Goal: Task Accomplishment & Management: Complete application form

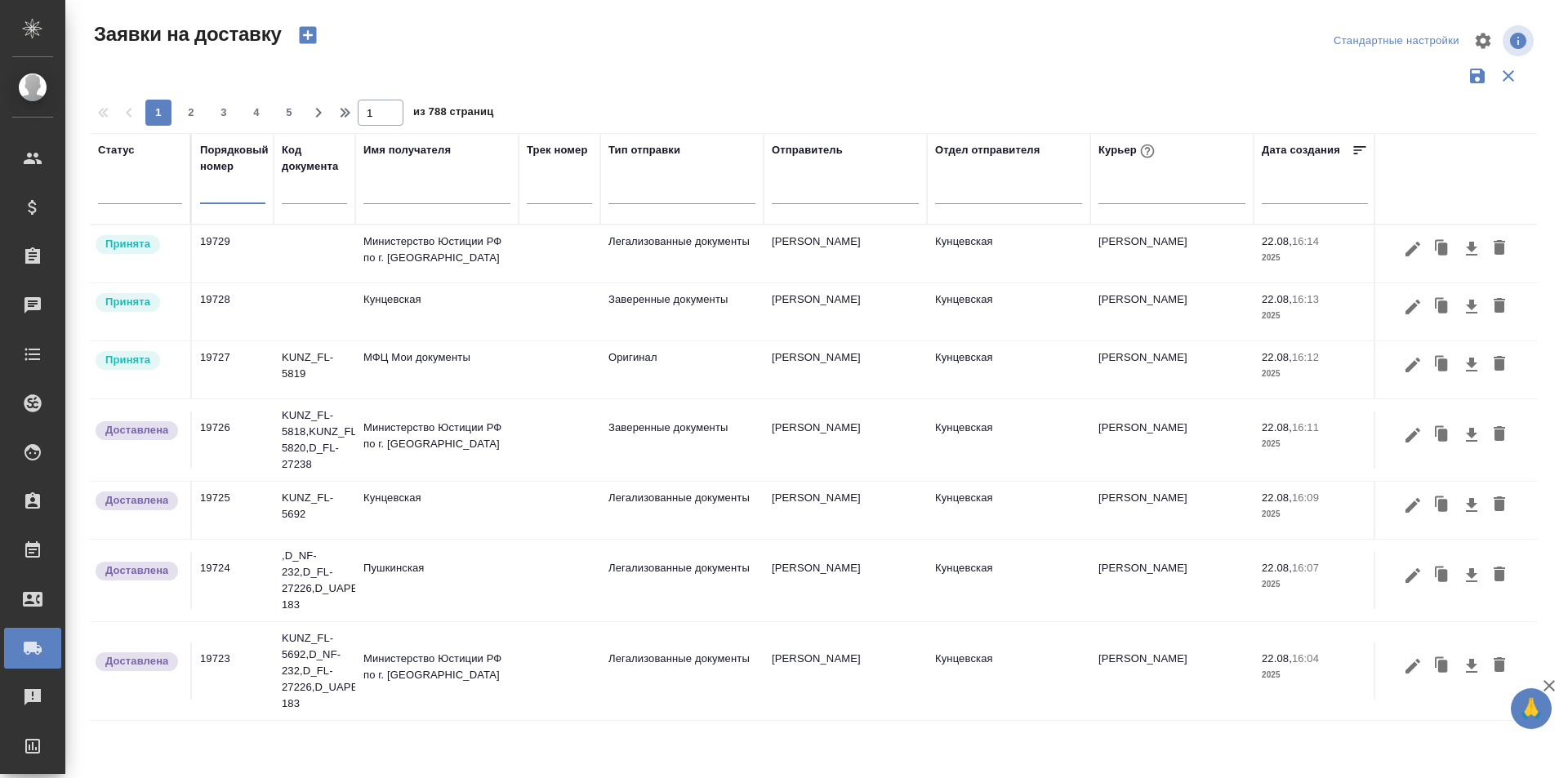
click at [257, 196] on input "text" at bounding box center [233, 192] width 66 height 23
paste input "19701"
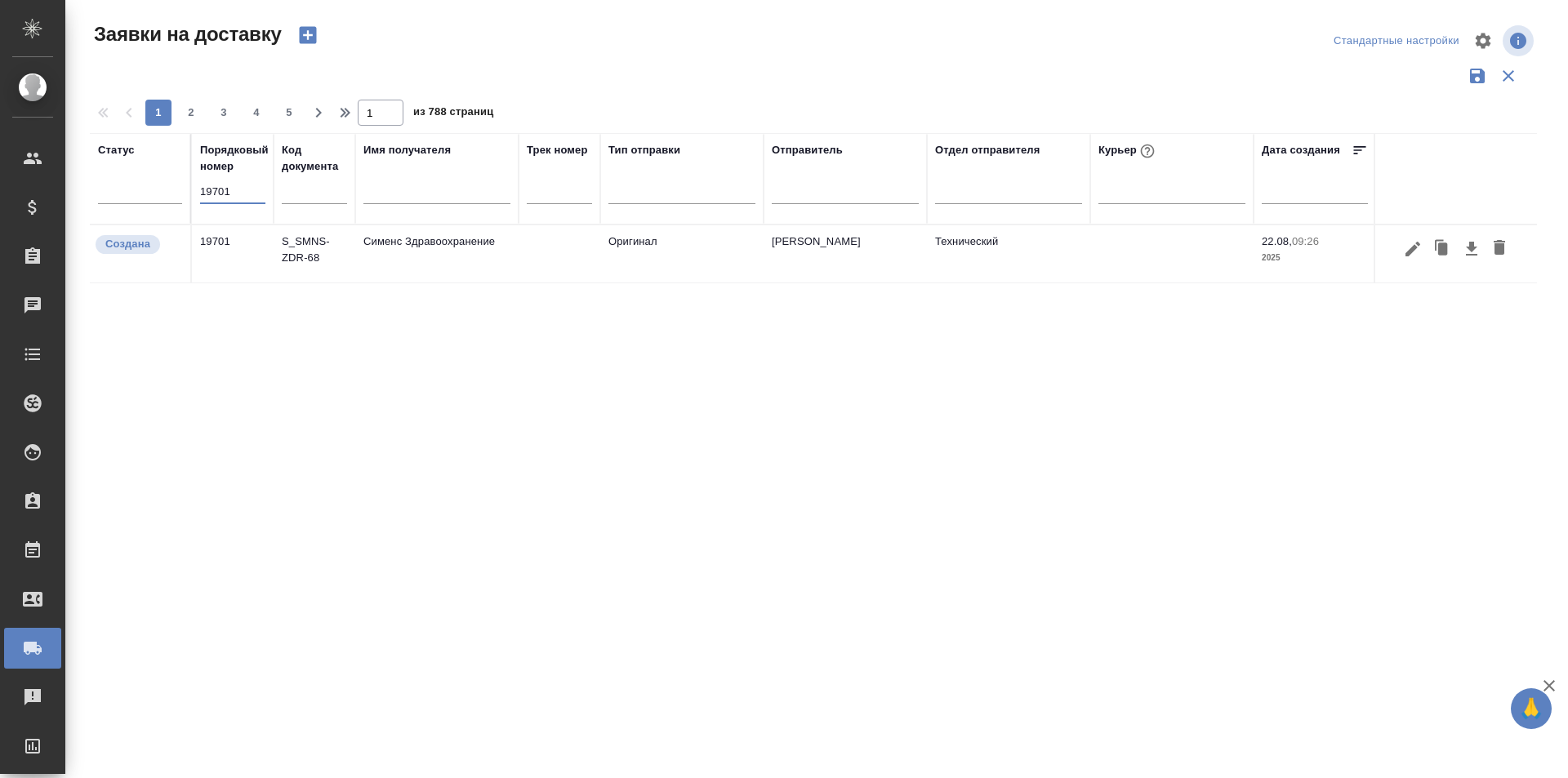
type input "19701"
click at [1404, 252] on icon "button" at bounding box center [1412, 249] width 19 height 19
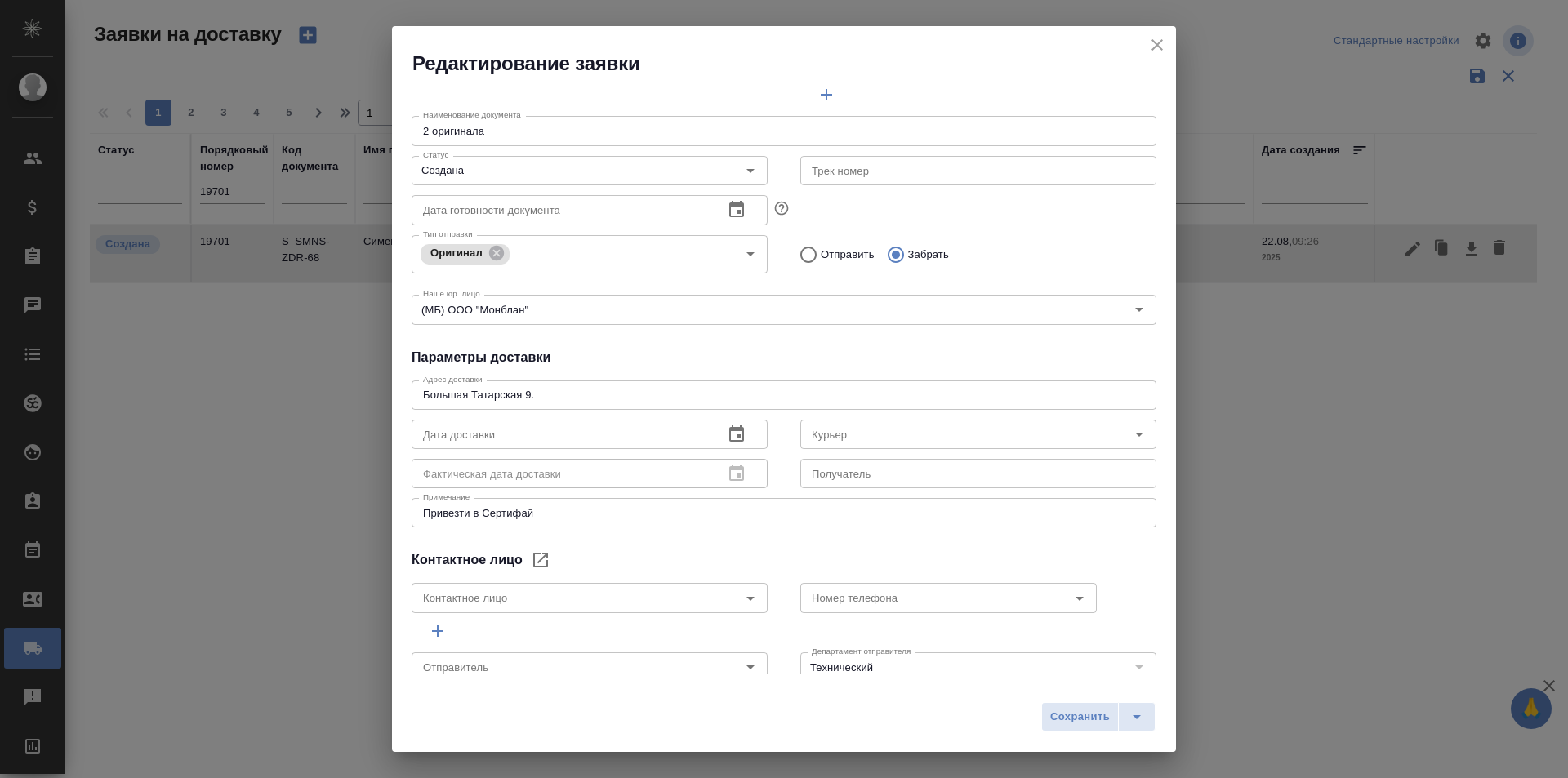
type input "[PERSON_NAME]"
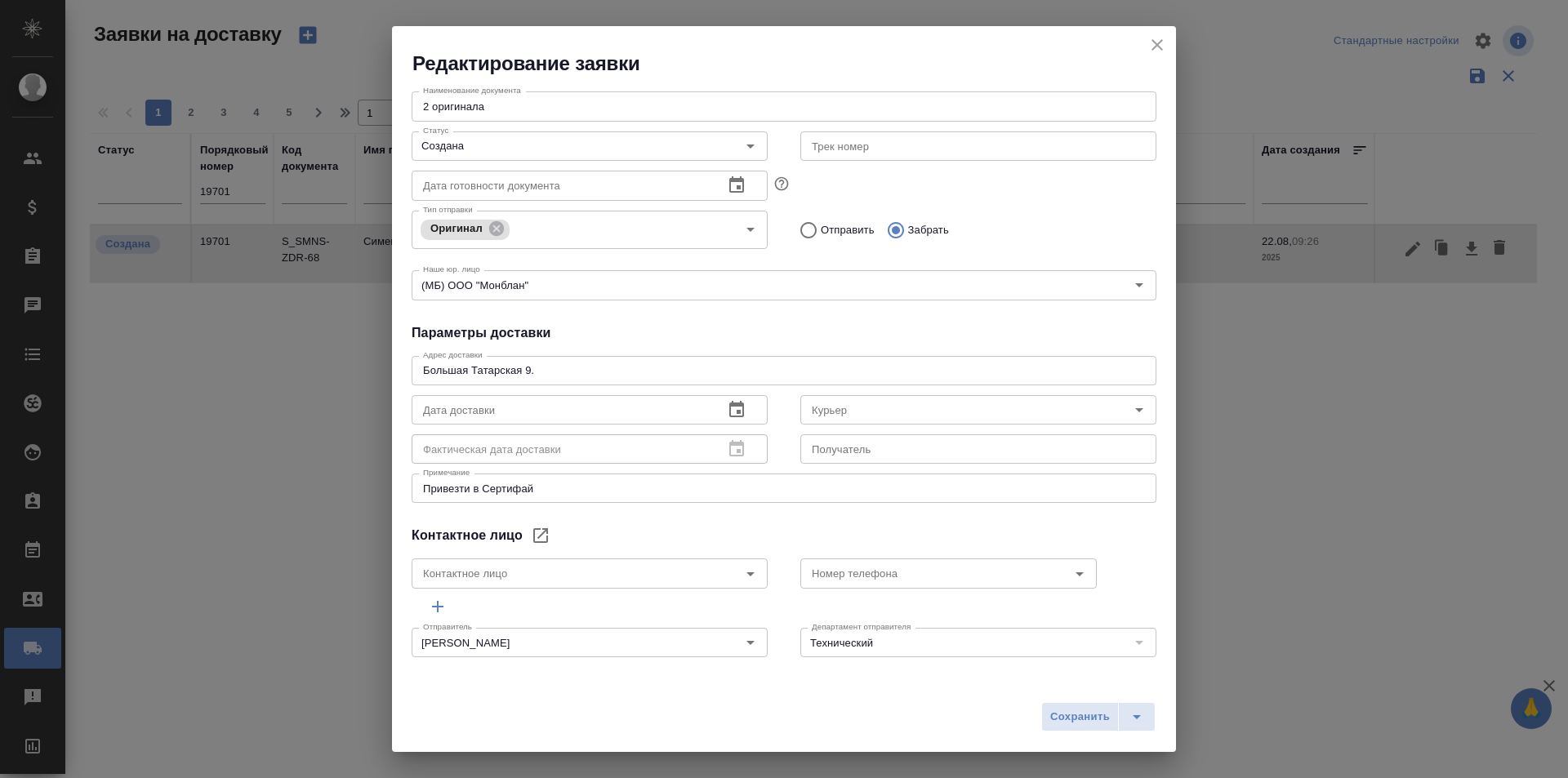
scroll to position [222, 0]
drag, startPoint x: 607, startPoint y: 361, endPoint x: 416, endPoint y: 366, distance: 191.1
click at [416, 366] on div "Большая Татарская 9. x Адрес доставки" at bounding box center [784, 368] width 745 height 30
drag, startPoint x: 395, startPoint y: 347, endPoint x: 383, endPoint y: 347, distance: 12.0
click at [383, 347] on div "Редактирование заявки Общие данные Порядковый номер 19701 Порядковый номер Клие…" at bounding box center [784, 389] width 1568 height 778
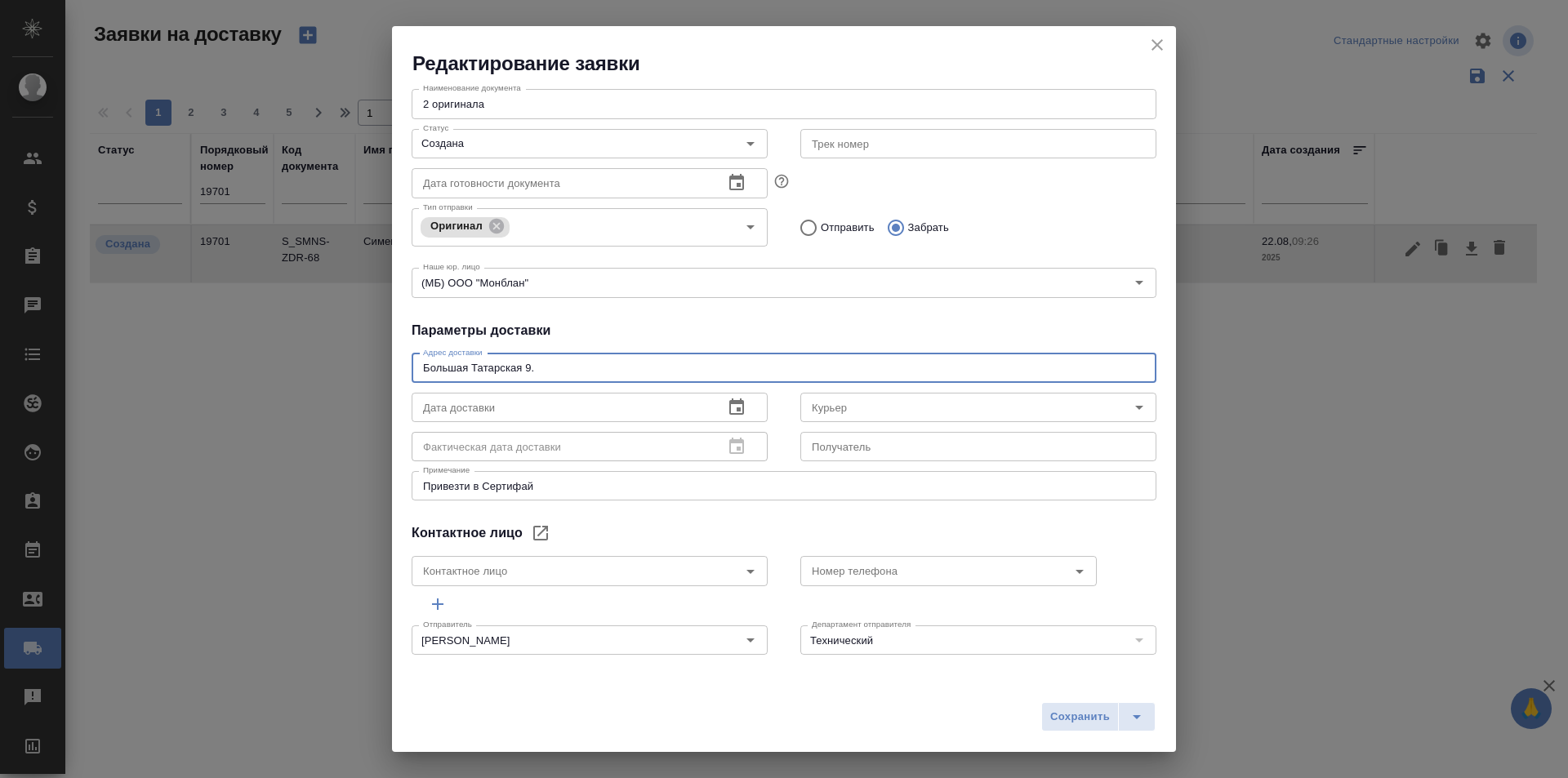
scroll to position [0, 0]
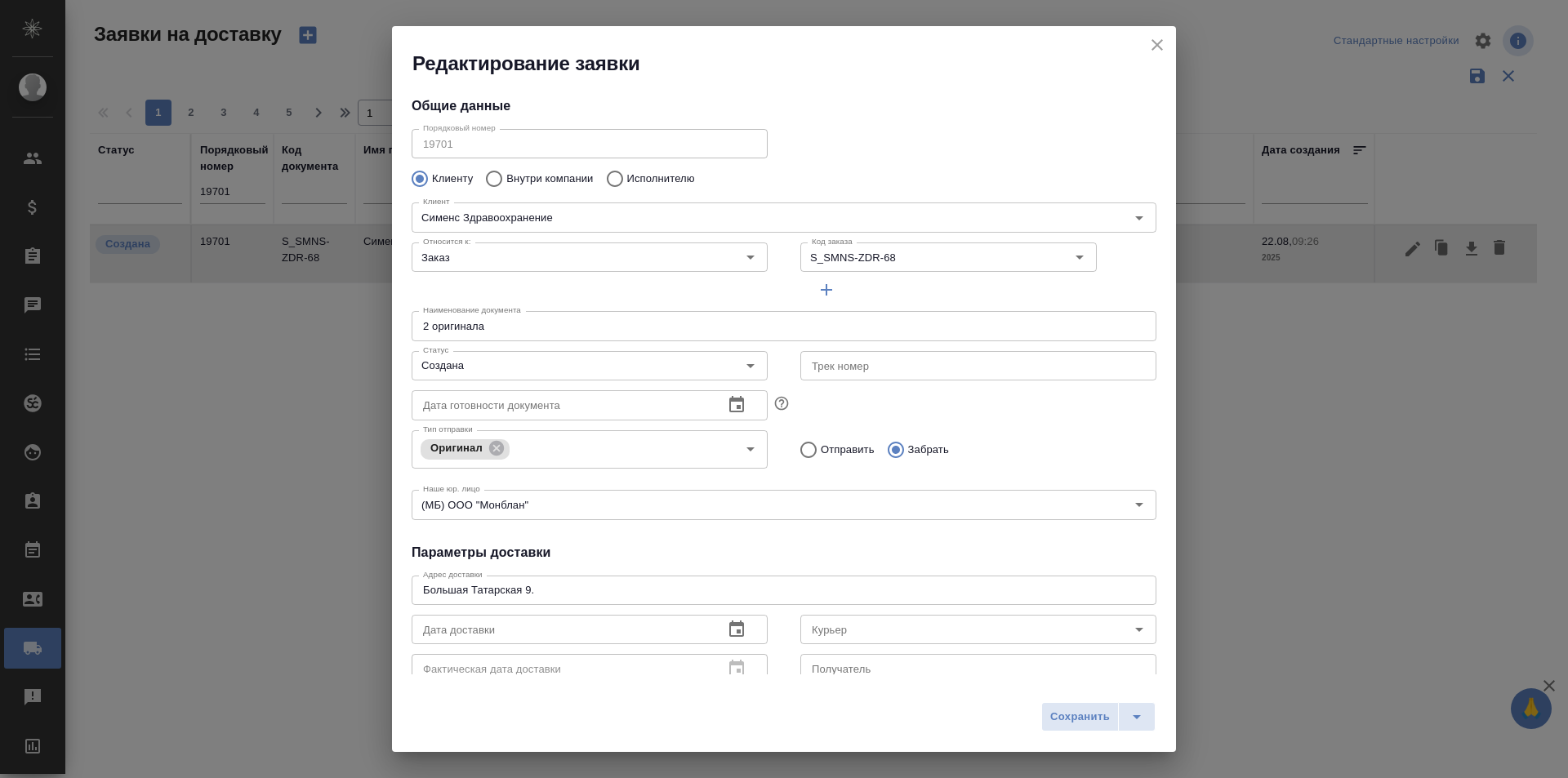
click at [805, 723] on div "Сохранить" at bounding box center [784, 723] width 784 height 58
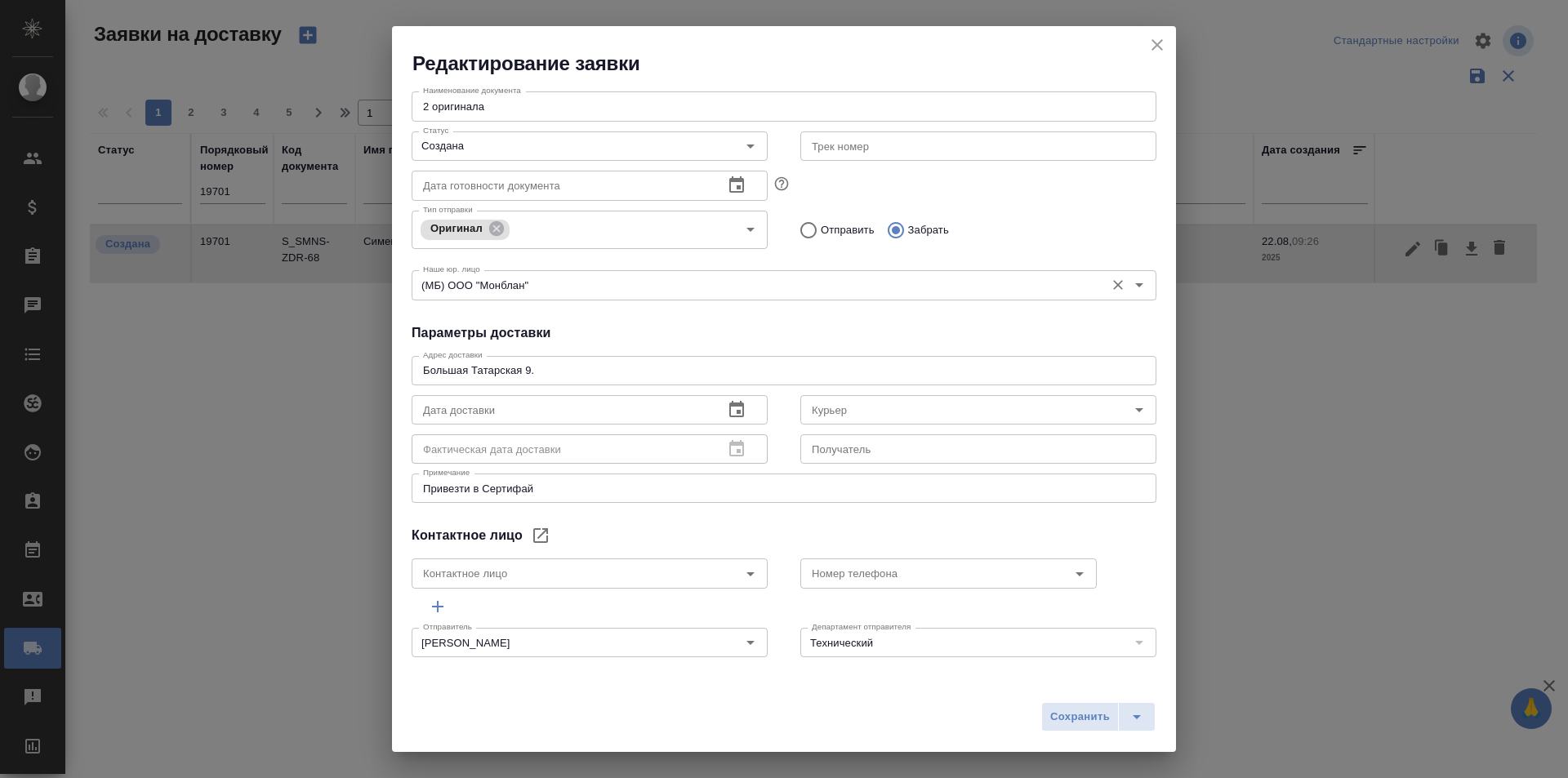
scroll to position [222, 0]
click at [1162, 43] on icon "close" at bounding box center [1157, 45] width 19 height 19
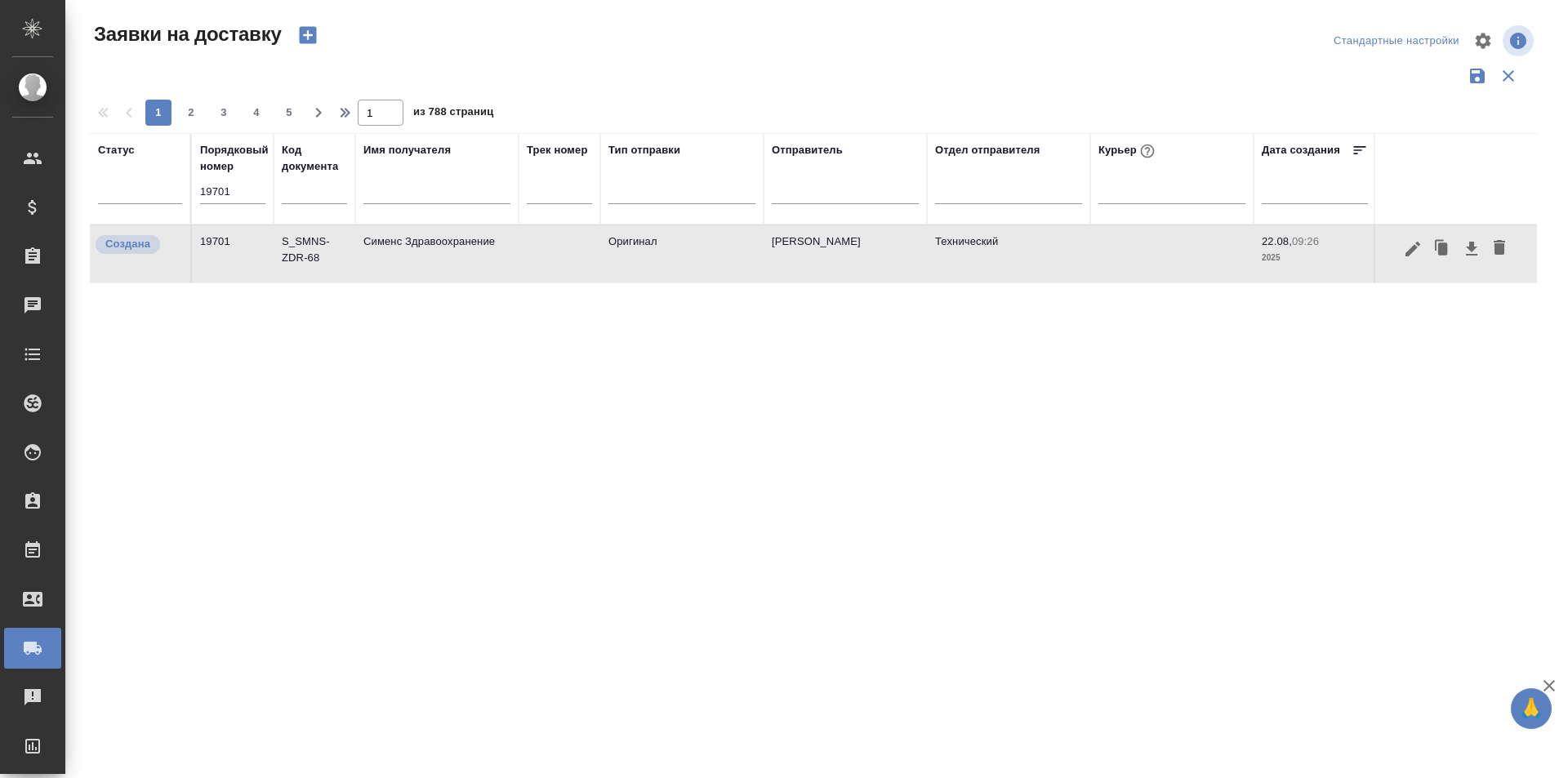
click at [1414, 252] on icon "button" at bounding box center [1412, 249] width 19 height 19
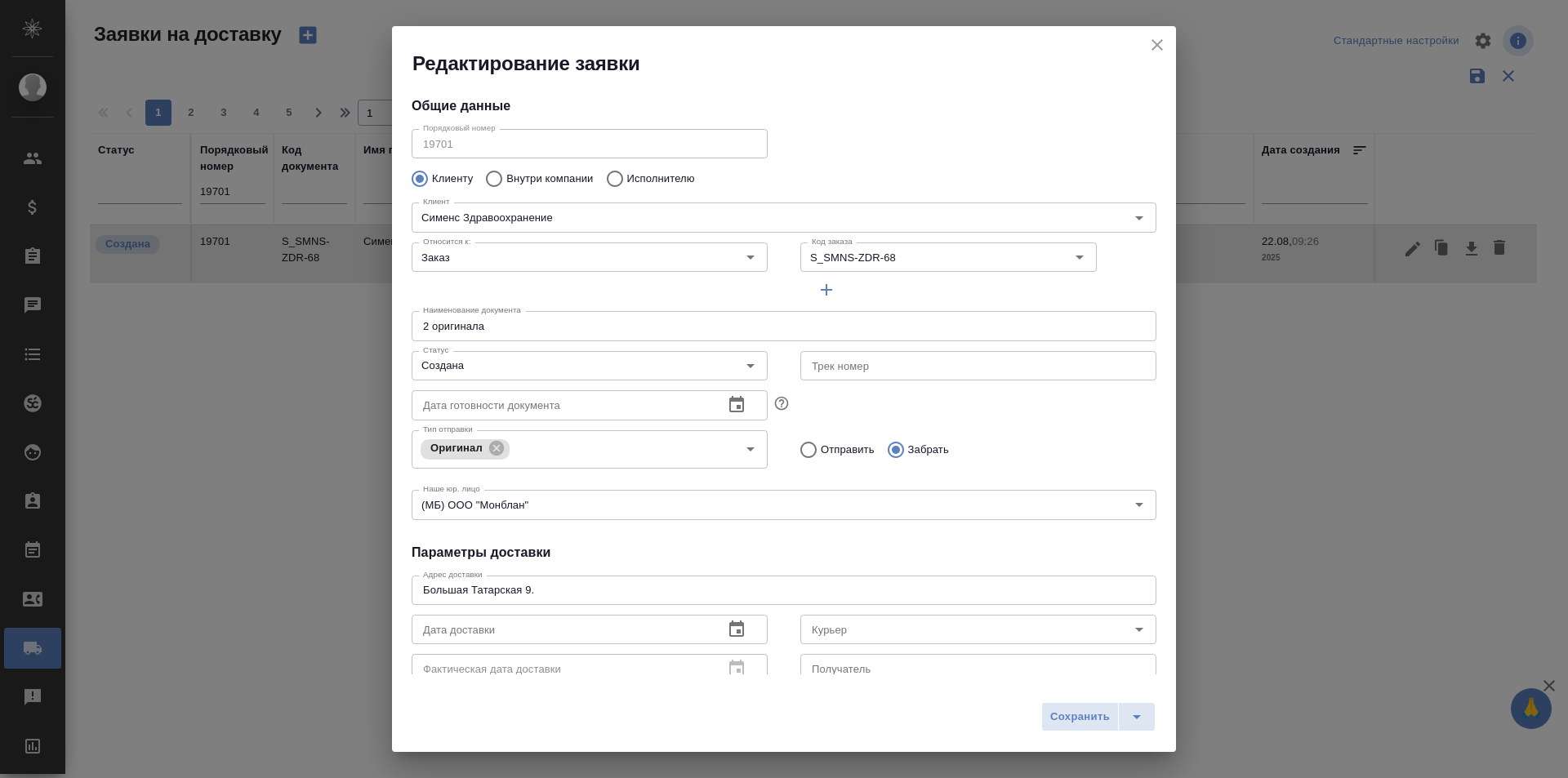
type input "[PERSON_NAME]"
type input "[PHONE_NUMBER]"
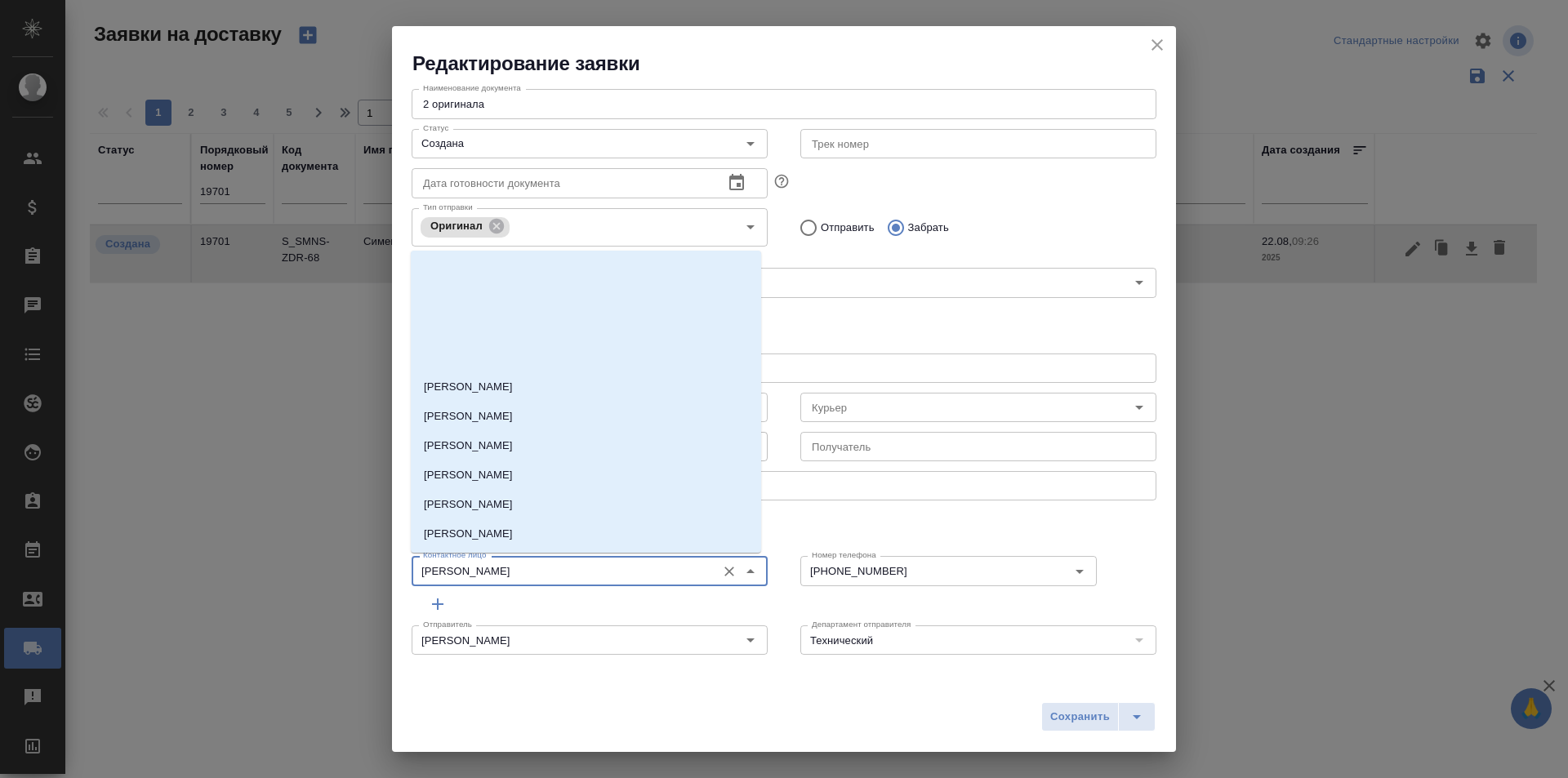
scroll to position [172, 0]
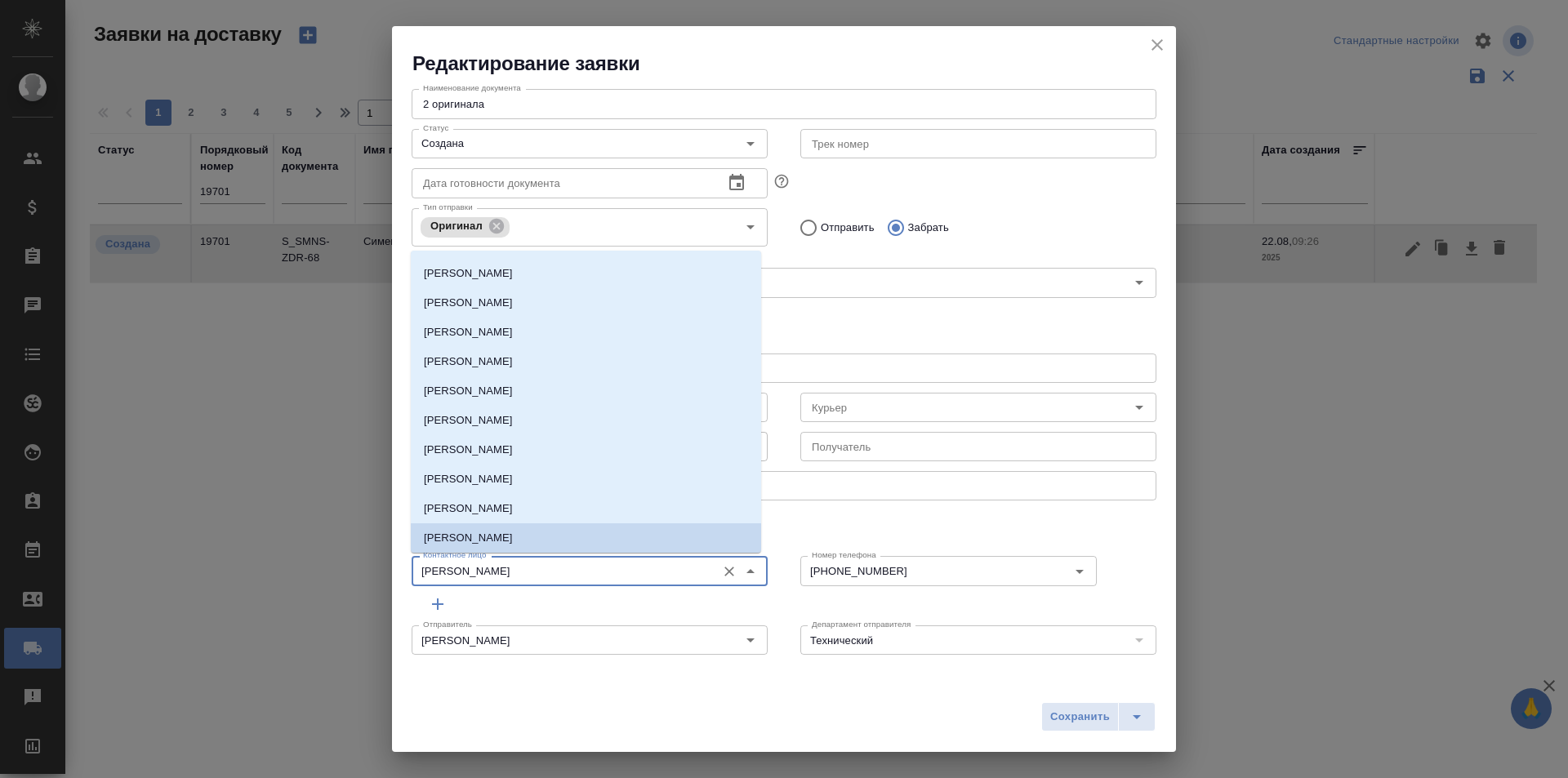
drag, startPoint x: 601, startPoint y: 573, endPoint x: 372, endPoint y: 572, distance: 229.0
click at [372, 572] on div "Редактирование заявки Общие данные Порядковый номер 19701 Порядковый номер Клие…" at bounding box center [784, 389] width 1568 height 778
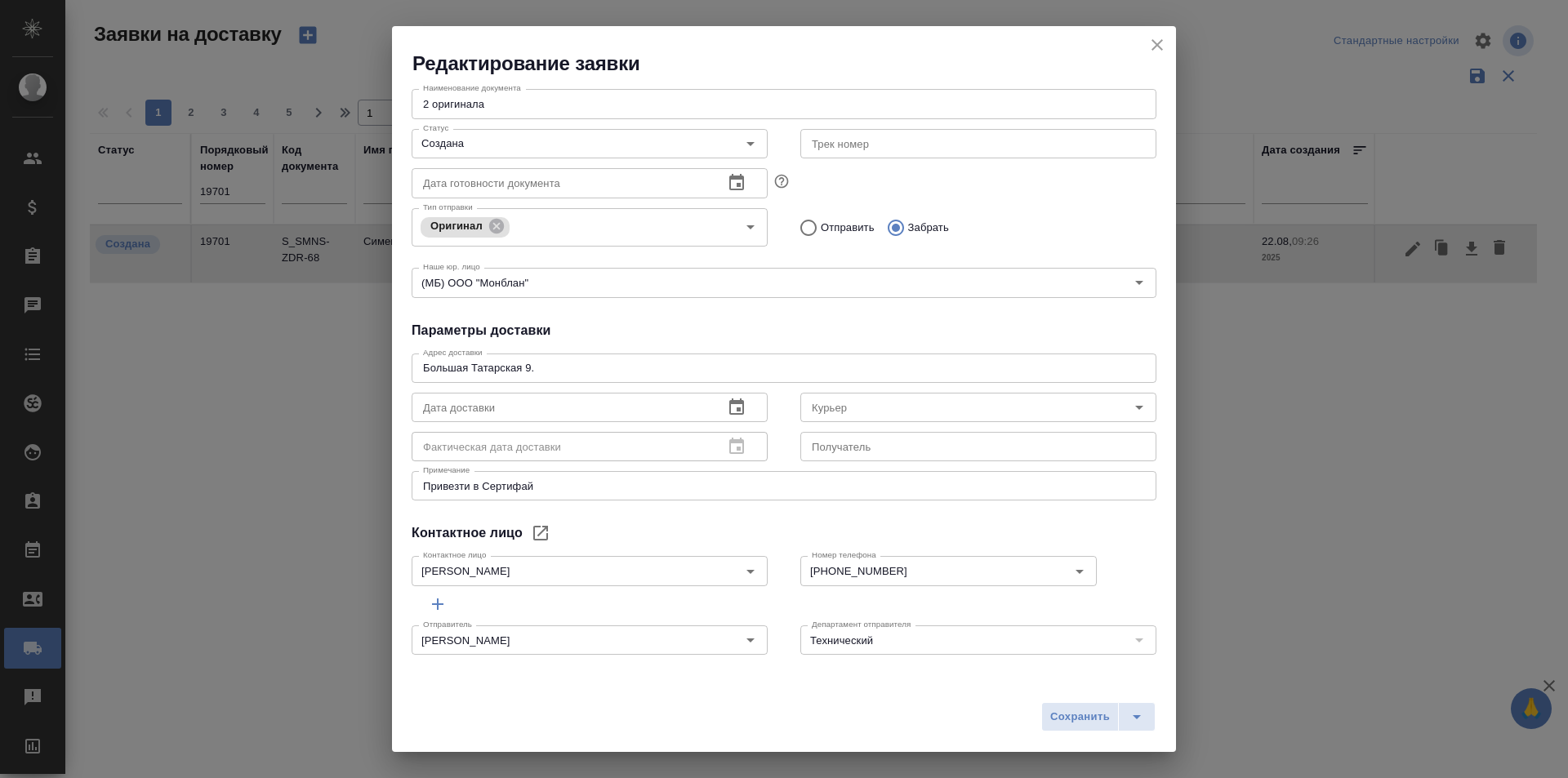
click at [911, 711] on div "Сохранить" at bounding box center [784, 723] width 784 height 58
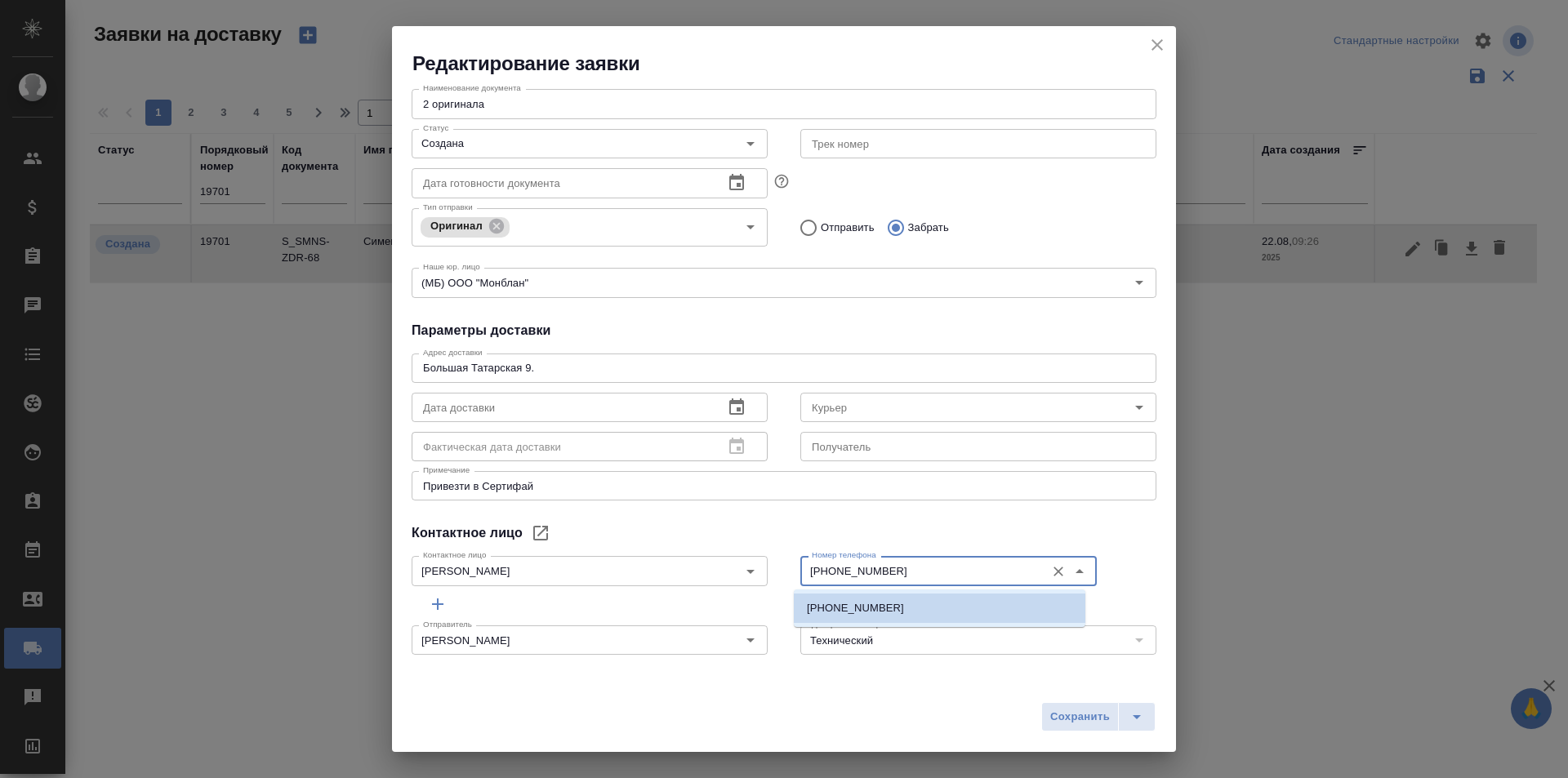
drag, startPoint x: 904, startPoint y: 569, endPoint x: 795, endPoint y: 568, distance: 109.0
click at [800, 568] on div "[PHONE_NUMBER] Номер телефона" at bounding box center [948, 571] width 297 height 30
